Goal: Task Accomplishment & Management: Manage account settings

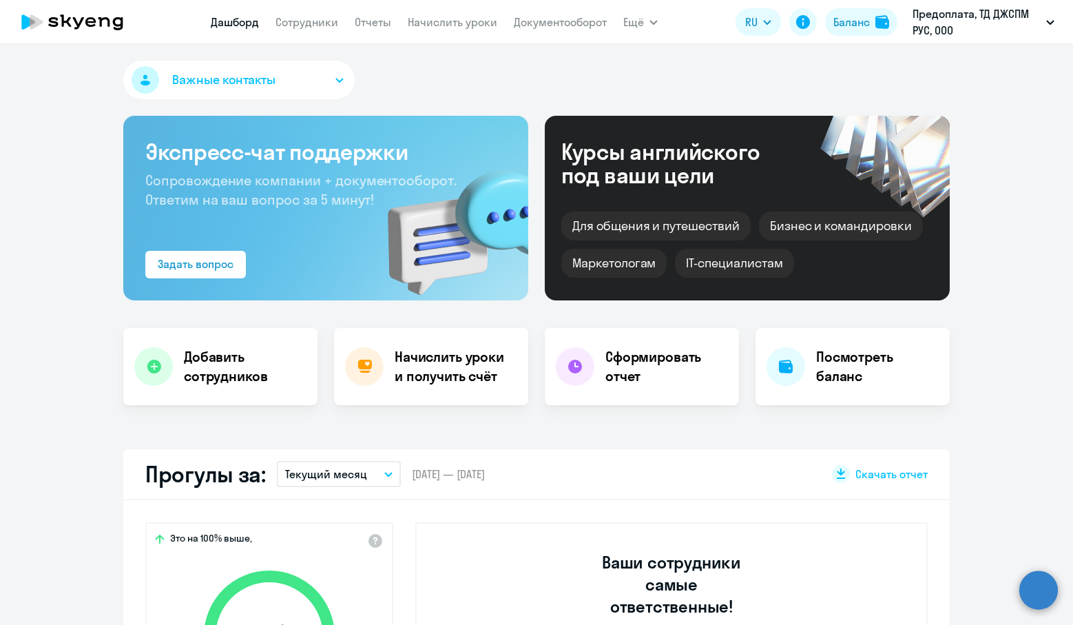
select select "30"
click at [497, 369] on h4 "Начислить уроки и получить счёт" at bounding box center [455, 366] width 120 height 39
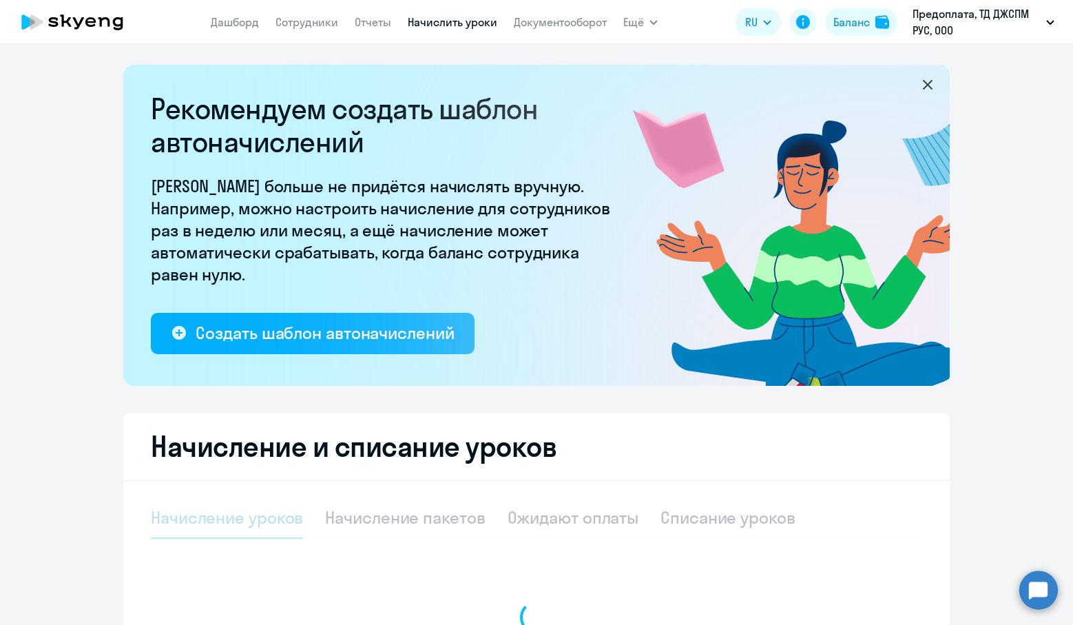
select select "10"
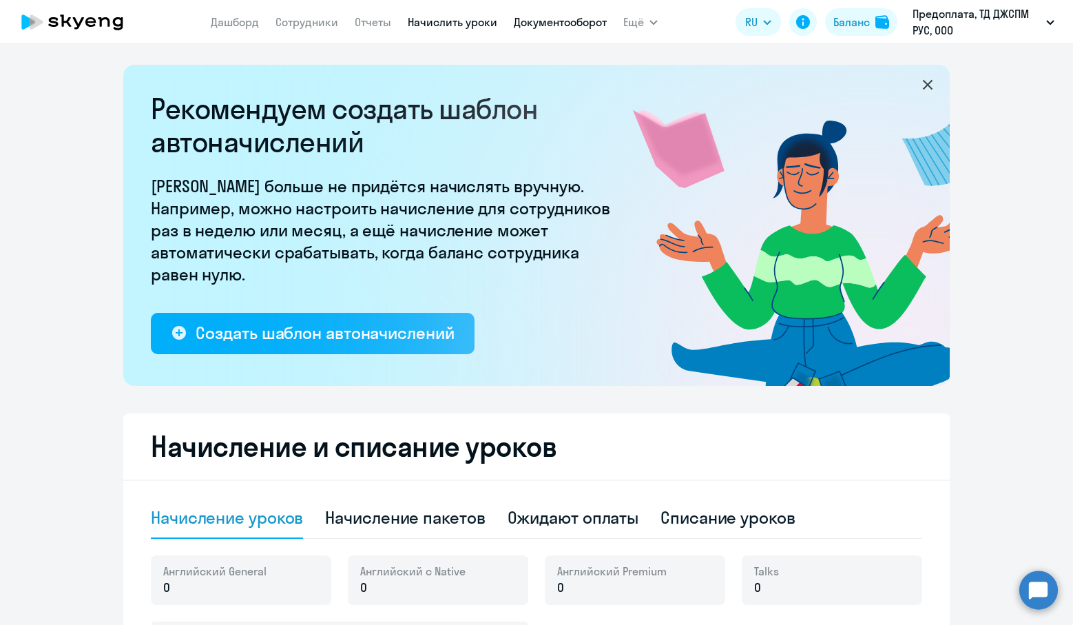
click at [569, 17] on link "Документооборот" at bounding box center [560, 22] width 93 height 14
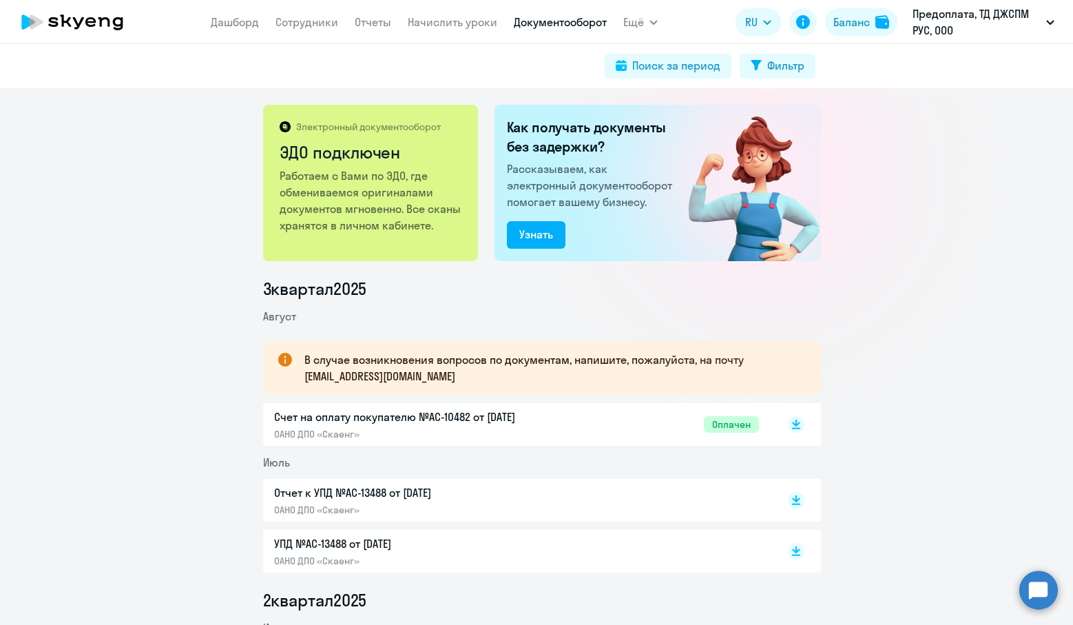
click at [471, 421] on p "Счет на оплату покупателю №AC-10482 от [DATE]" at bounding box center [418, 417] width 289 height 17
click at [484, 20] on link "Начислить уроки" at bounding box center [453, 22] width 90 height 14
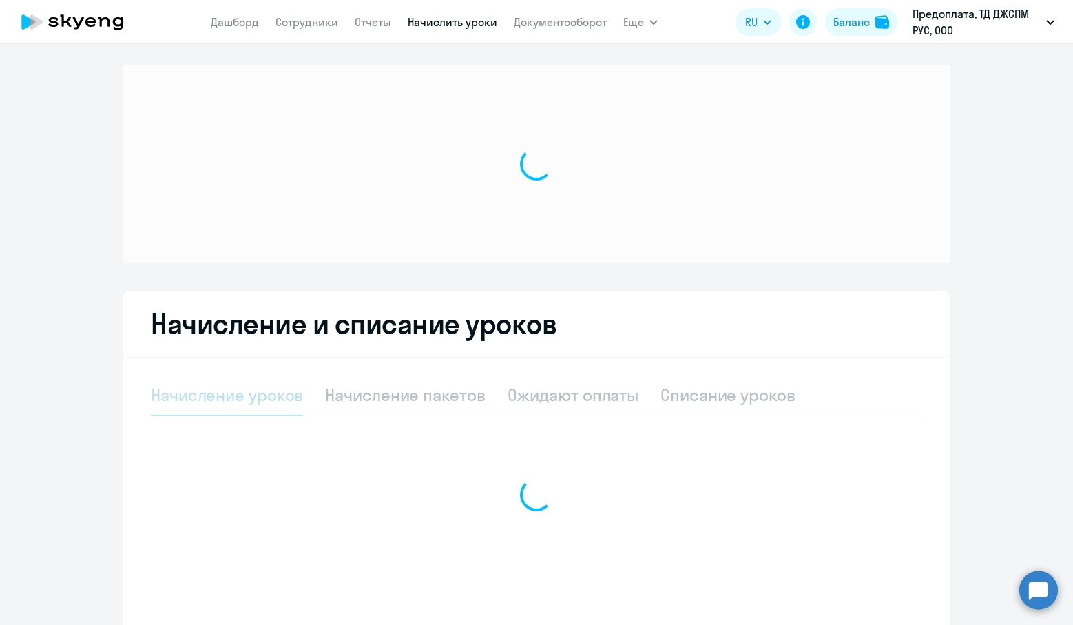
select select "10"
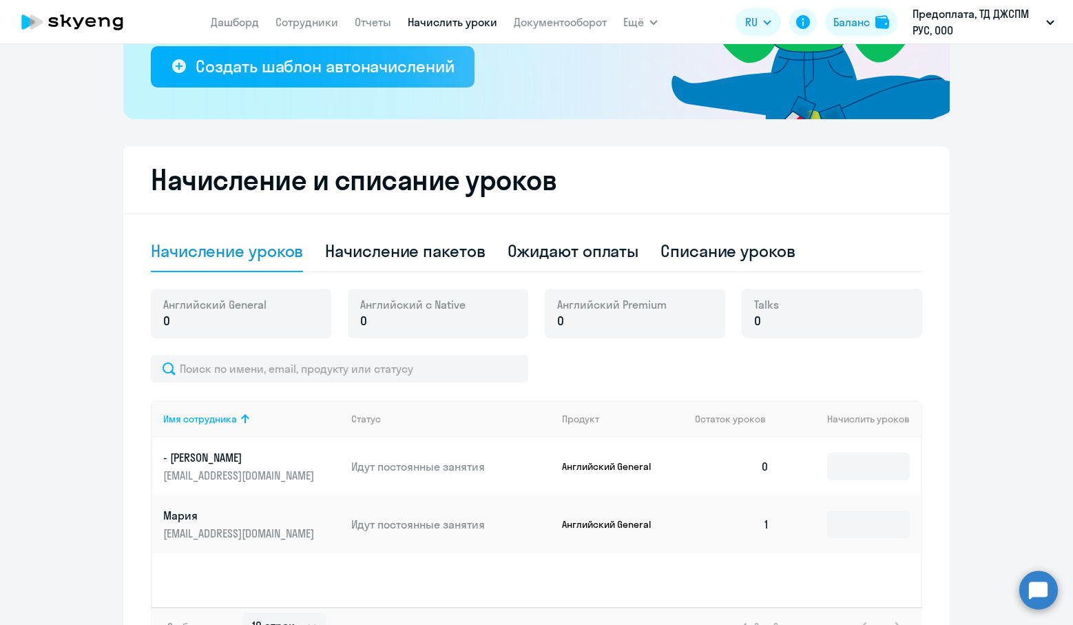
scroll to position [344, 0]
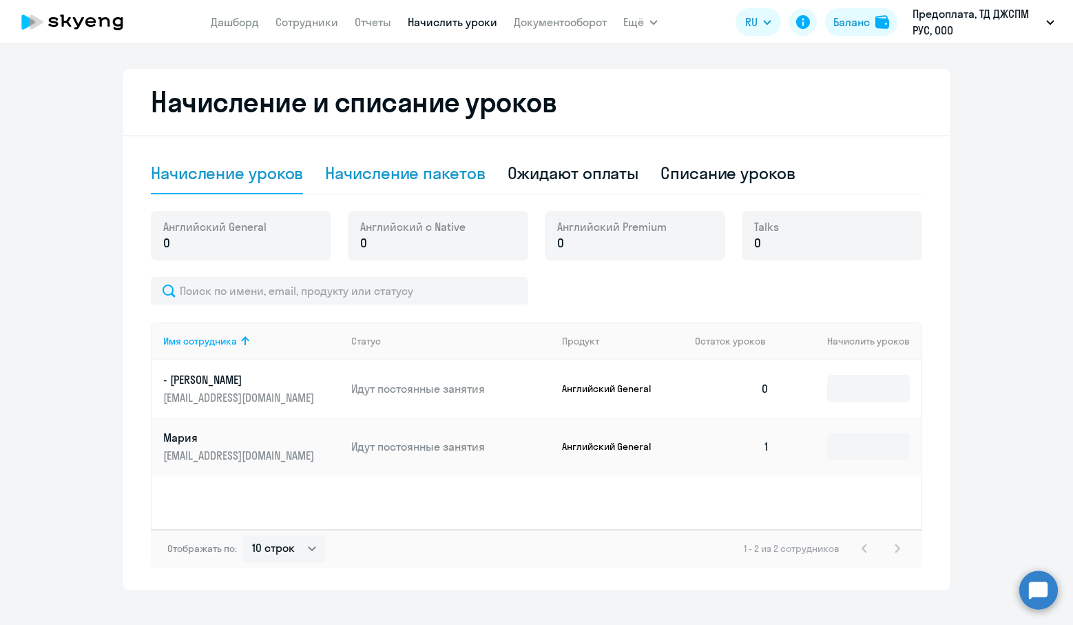
click at [418, 156] on div "Начисление пакетов" at bounding box center [405, 173] width 160 height 41
select select "10"
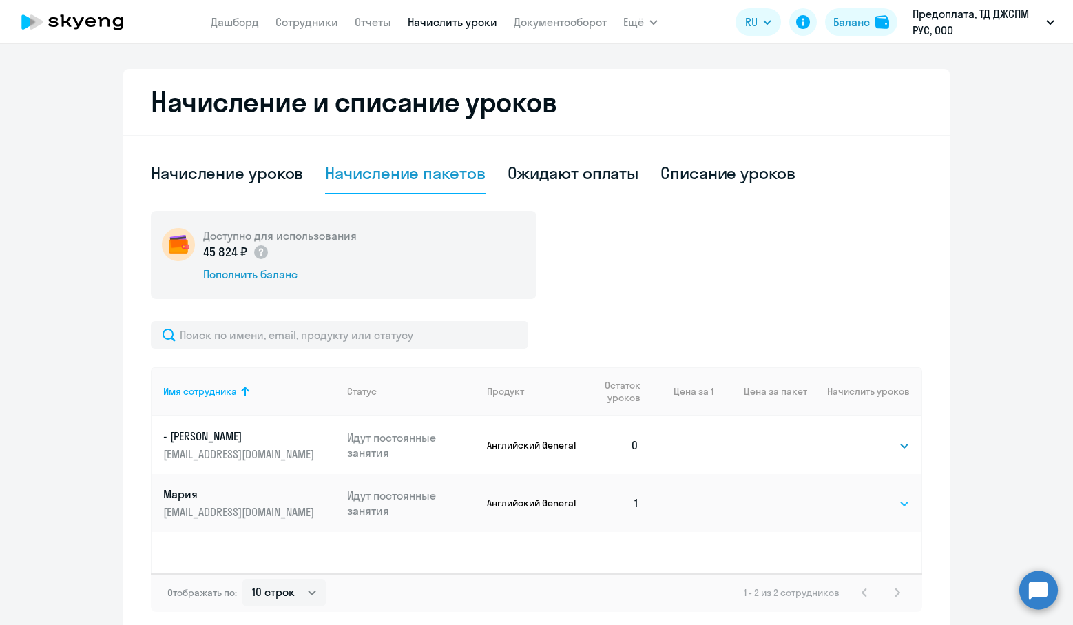
click at [867, 502] on select "Выбрать 4 8 16 32 64 96 128" at bounding box center [882, 503] width 56 height 17
click at [854, 495] on select "Выбрать 4 8 16 32 64 96 128" at bounding box center [882, 503] width 56 height 17
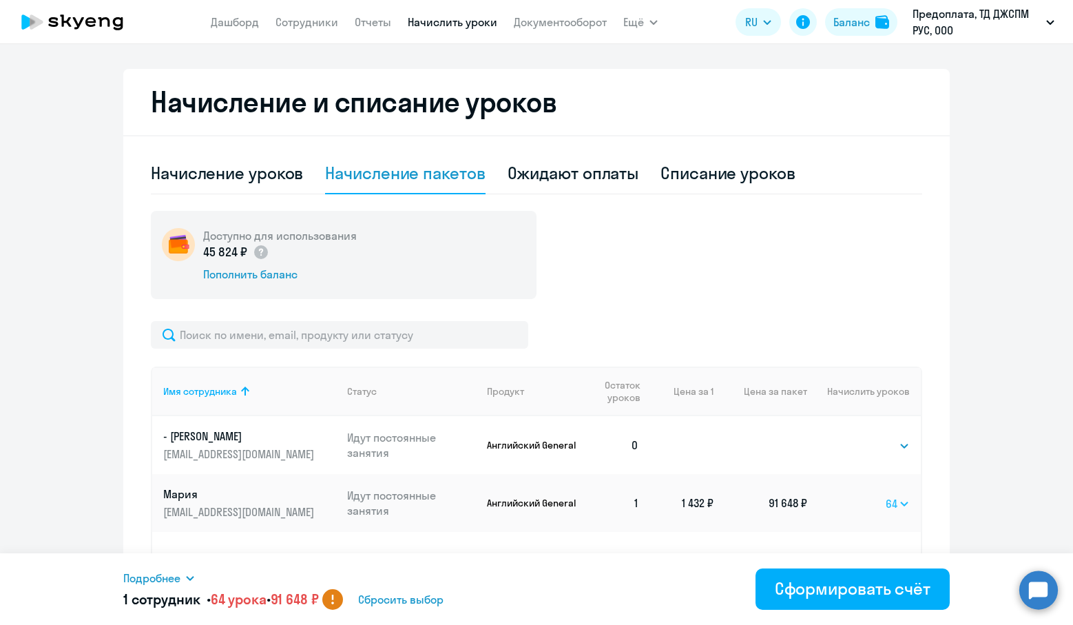
click at [897, 507] on select "Выбрать 4 8 16 32 64 96 128" at bounding box center [898, 503] width 24 height 17
select select "32"
click at [886, 495] on select "Выбрать 4 8 16 32 64 96 128" at bounding box center [898, 503] width 24 height 17
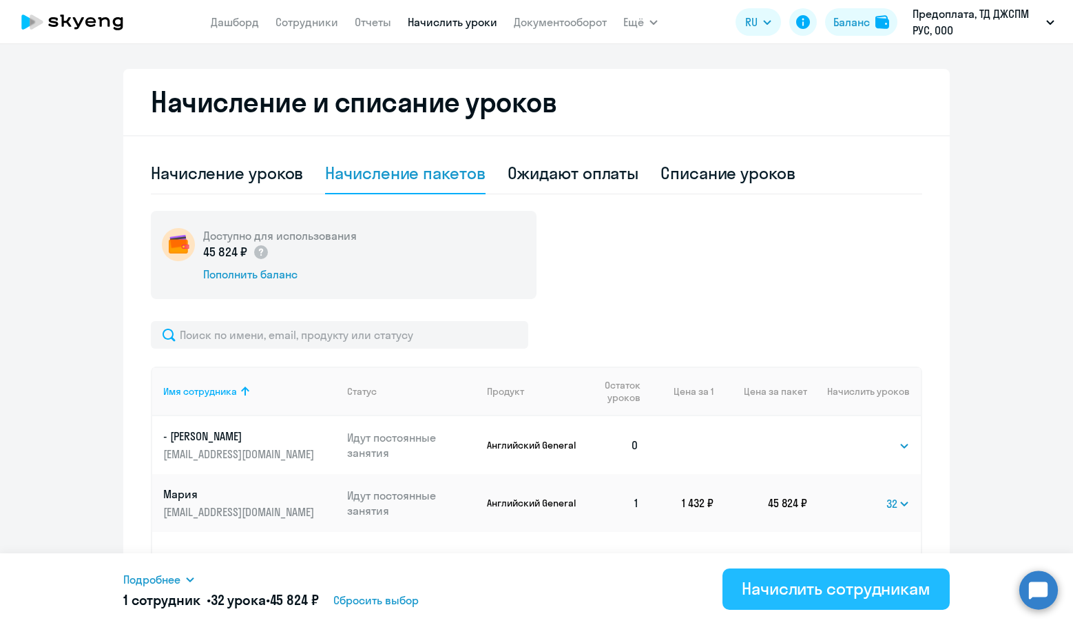
click at [759, 580] on div "Начислить сотрудникам" at bounding box center [836, 588] width 189 height 22
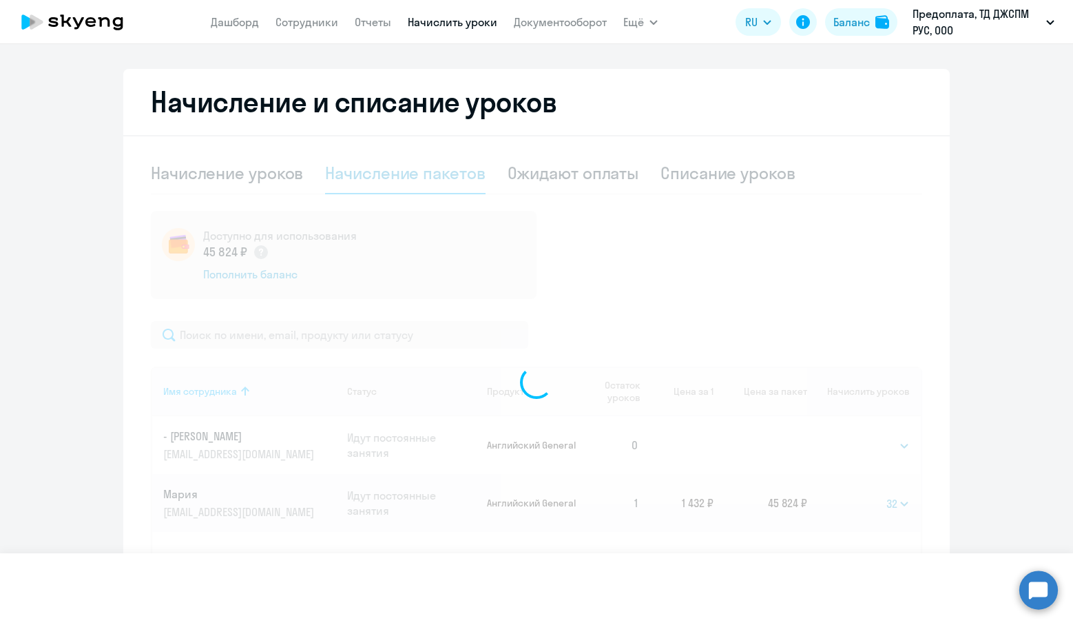
select select
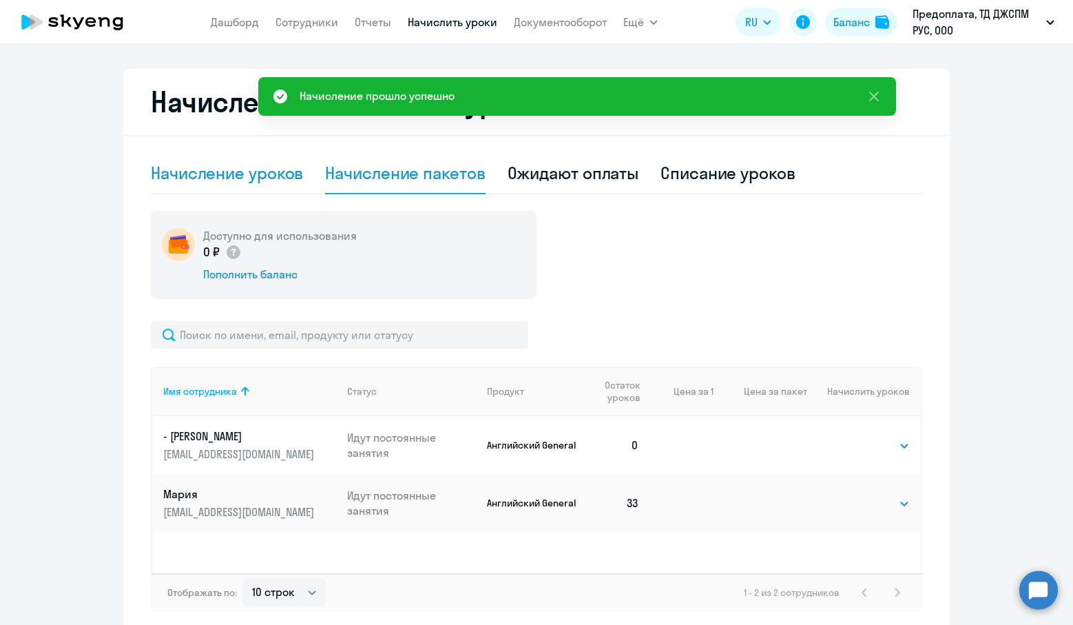
click at [256, 169] on div "Начисление уроков" at bounding box center [227, 173] width 152 height 22
select select "10"
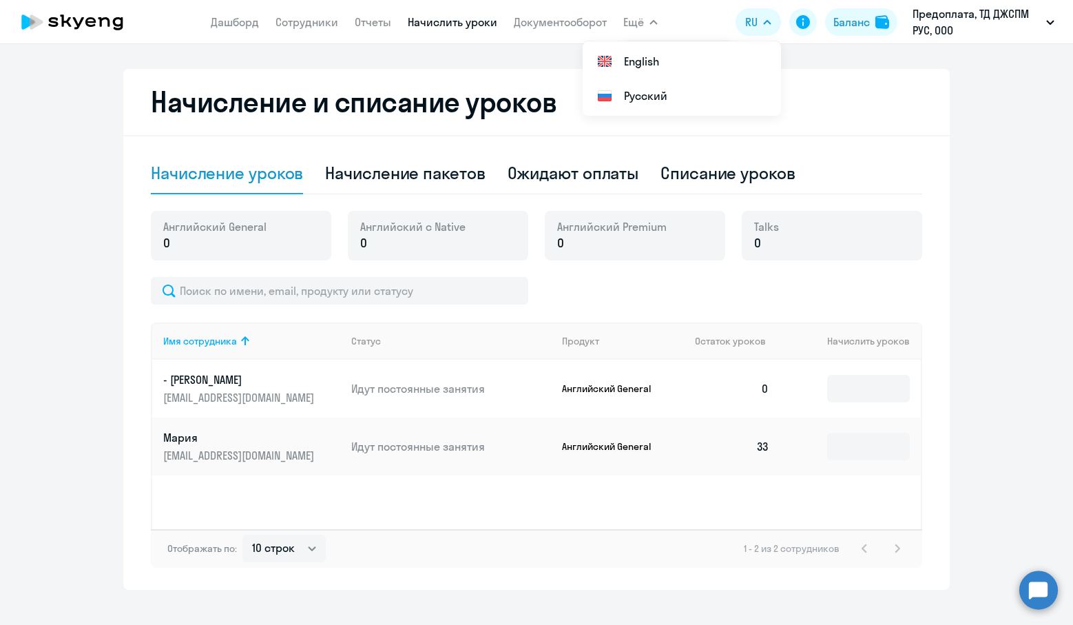
click at [79, 19] on icon at bounding box center [72, 22] width 121 height 34
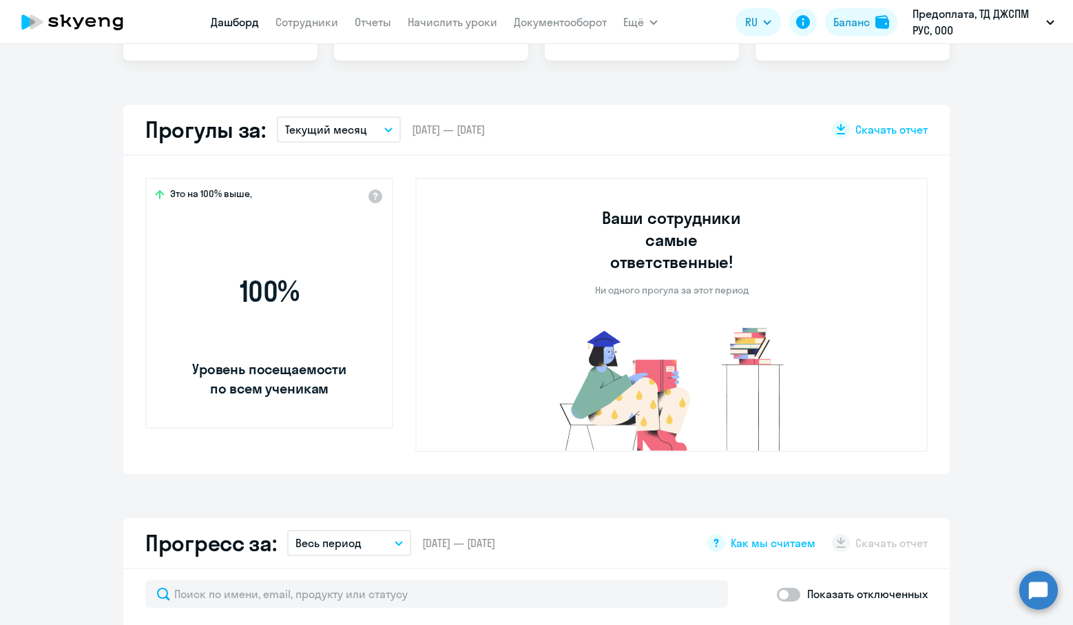
scroll to position [441, 0]
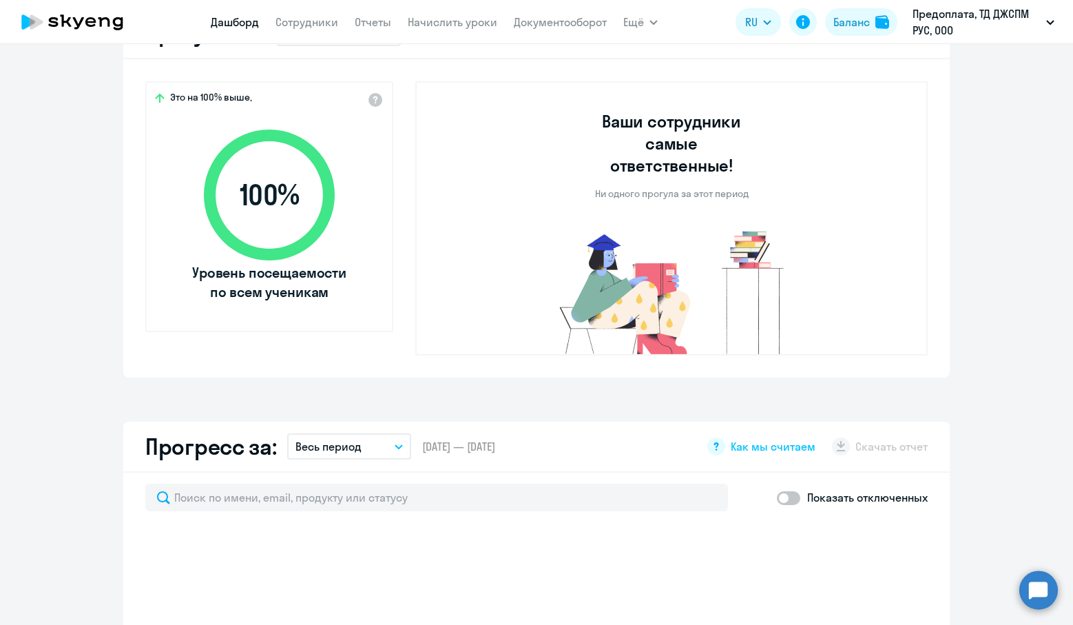
scroll to position [67, 0]
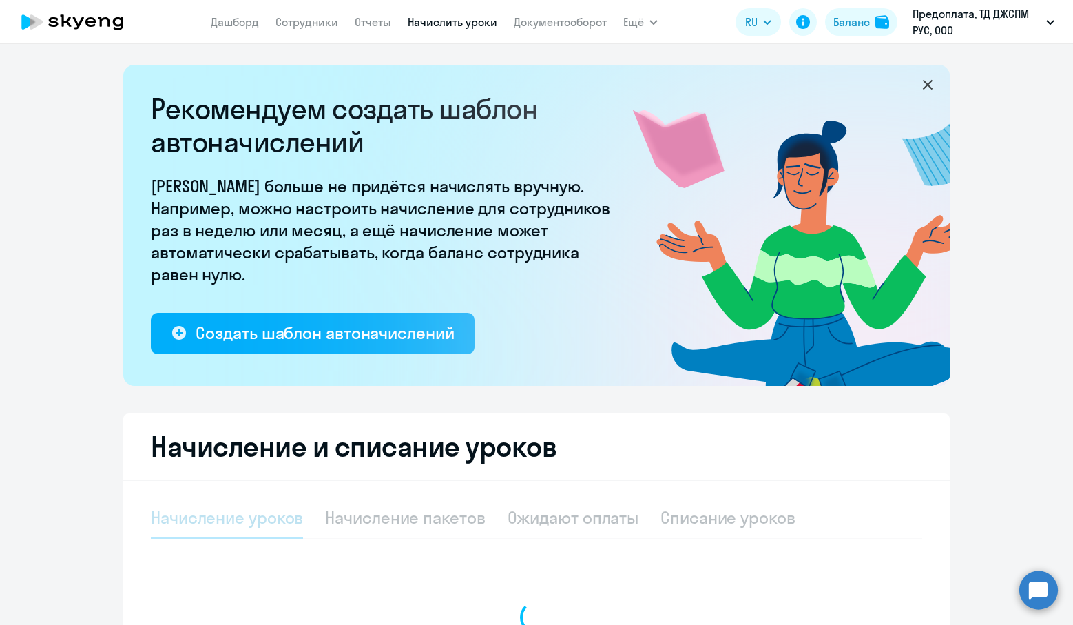
select select "10"
